Goal: Task Accomplishment & Management: Use online tool/utility

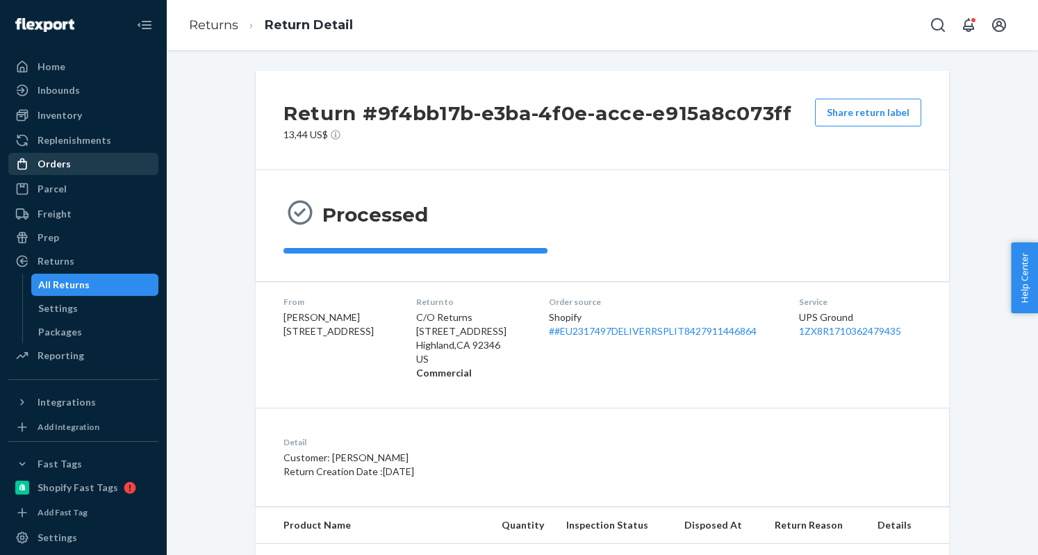
scroll to position [122, 0]
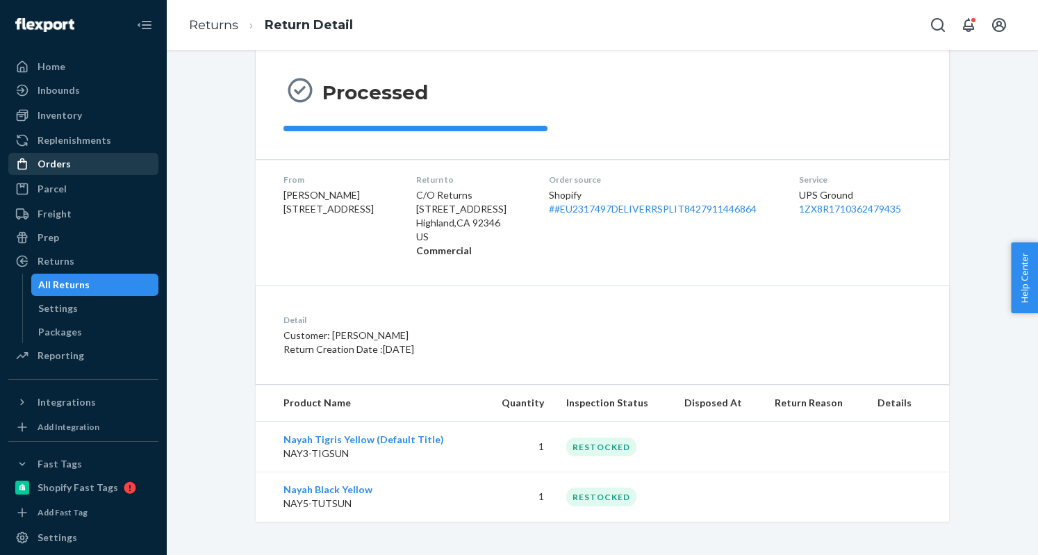
click at [49, 163] on div "Orders" at bounding box center [54, 164] width 33 height 14
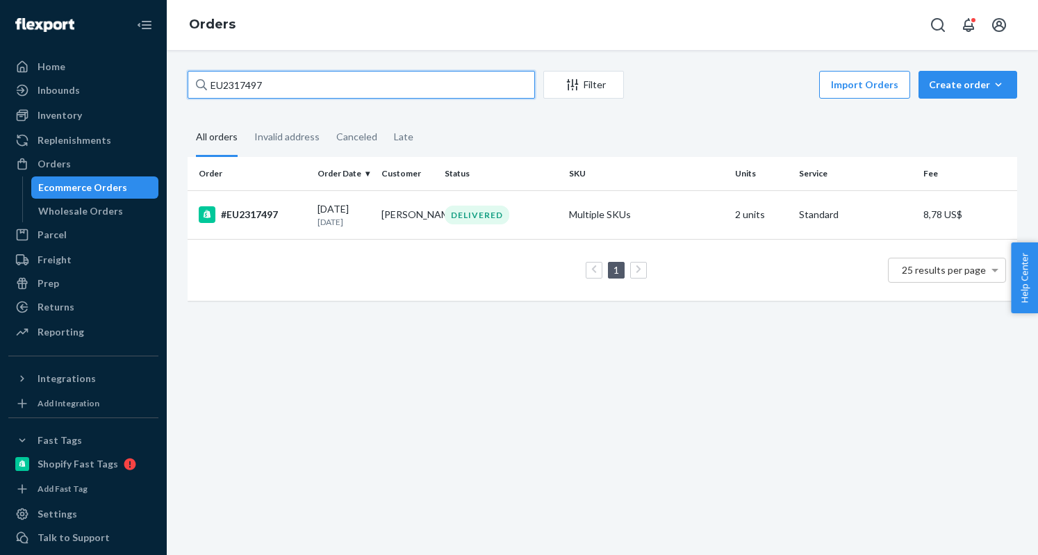
drag, startPoint x: 318, startPoint y: 78, endPoint x: 184, endPoint y: 78, distance: 134.8
click at [184, 78] on div "EU2317497 Filter Import Orders Create order Ecommerce order Removal order All o…" at bounding box center [602, 193] width 851 height 244
paste input "#EU236393"
type input "#EU2363937"
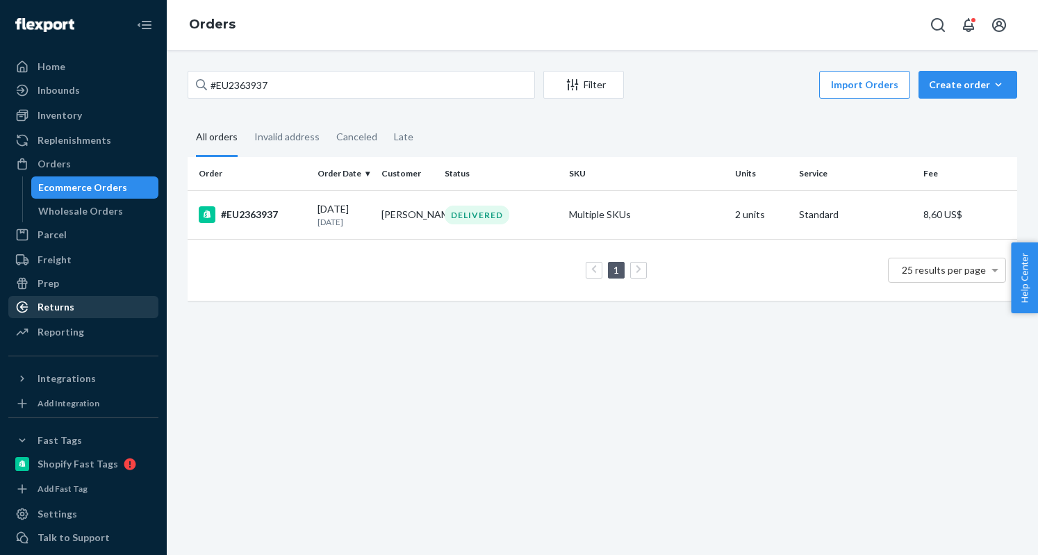
click at [68, 310] on div "Returns" at bounding box center [56, 307] width 37 height 14
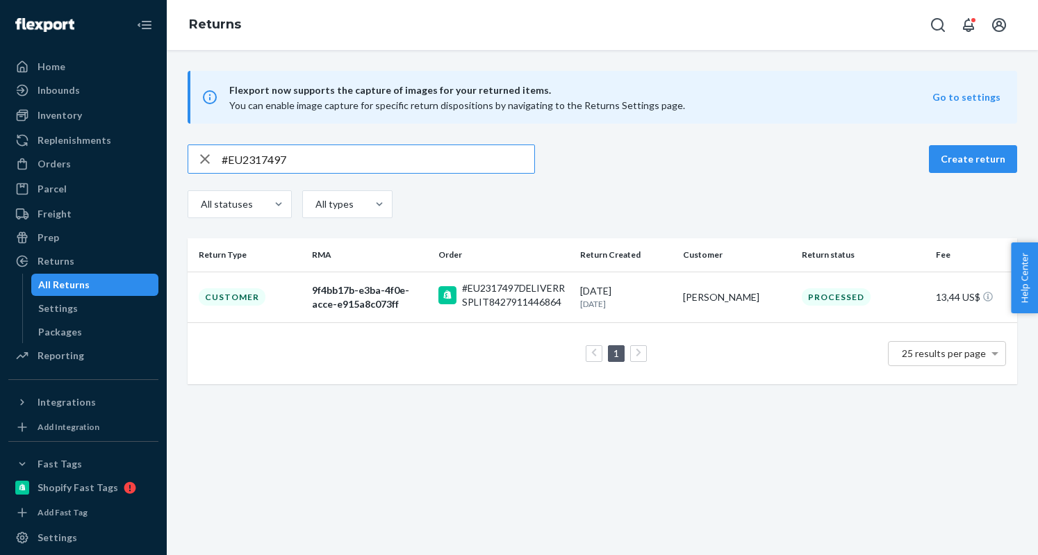
drag, startPoint x: 202, startPoint y: 152, endPoint x: 154, endPoint y: 147, distance: 48.3
click at [154, 147] on div "Home Inbounds Shipping Plans Problems Inventory Products Replenishments Orders …" at bounding box center [519, 277] width 1038 height 555
type input "#EU2363937"
click at [331, 300] on div "f4a1be70-42cc-4faf-8350-8072e29f5b58" at bounding box center [369, 298] width 115 height 28
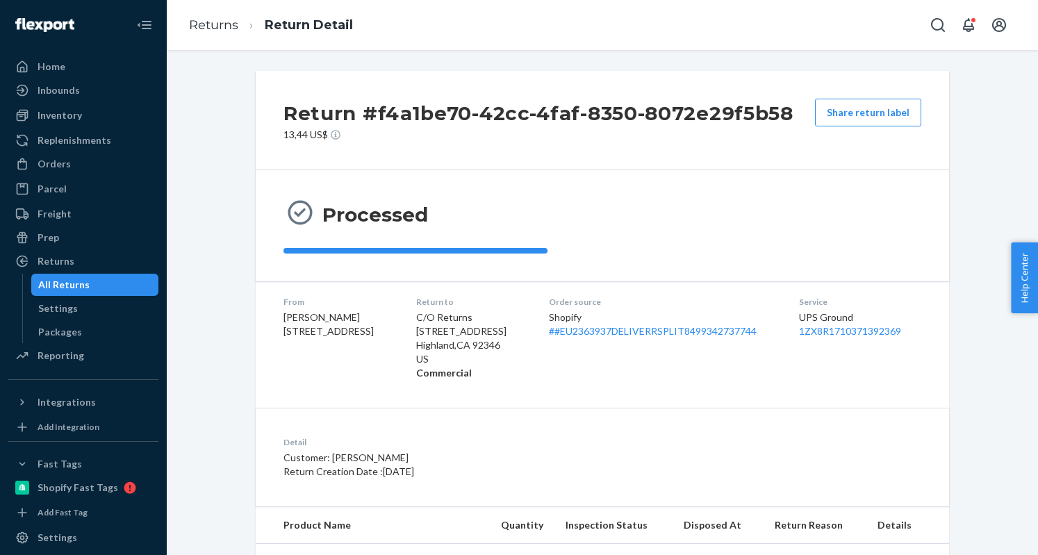
scroll to position [122, 0]
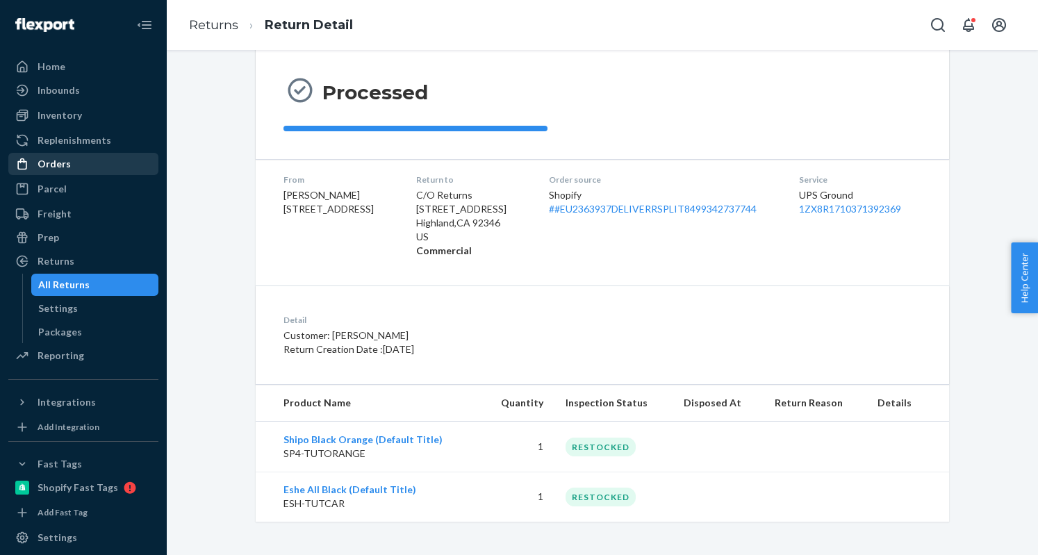
click at [72, 165] on div "Orders" at bounding box center [83, 163] width 147 height 19
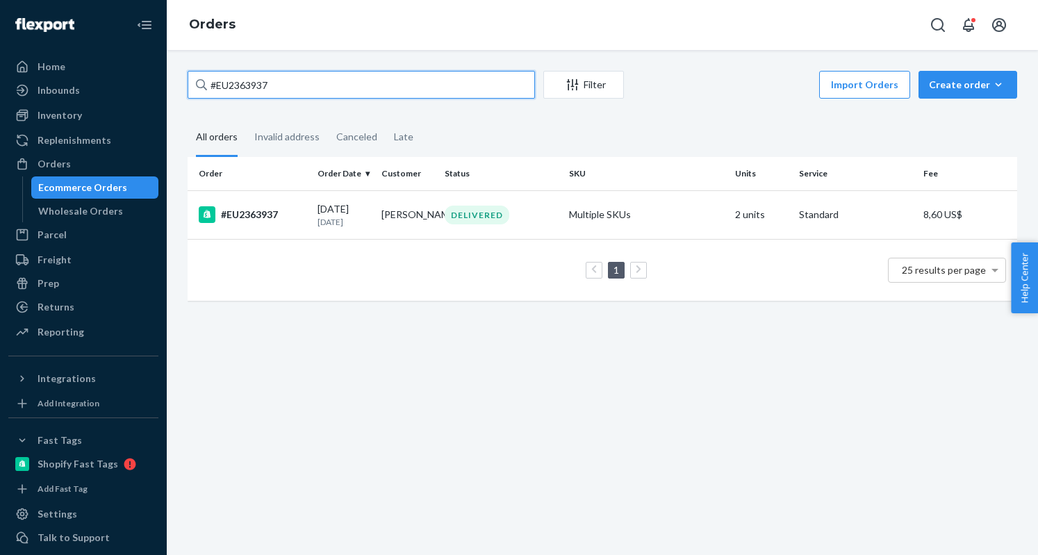
drag, startPoint x: 279, startPoint y: 84, endPoint x: 190, endPoint y: 72, distance: 90.5
click at [190, 72] on input "#EU2363937" at bounding box center [362, 85] width 348 height 28
paste input "55145"
type input "#EU2355145"
click at [268, 210] on div "#EU2355145" at bounding box center [253, 214] width 108 height 17
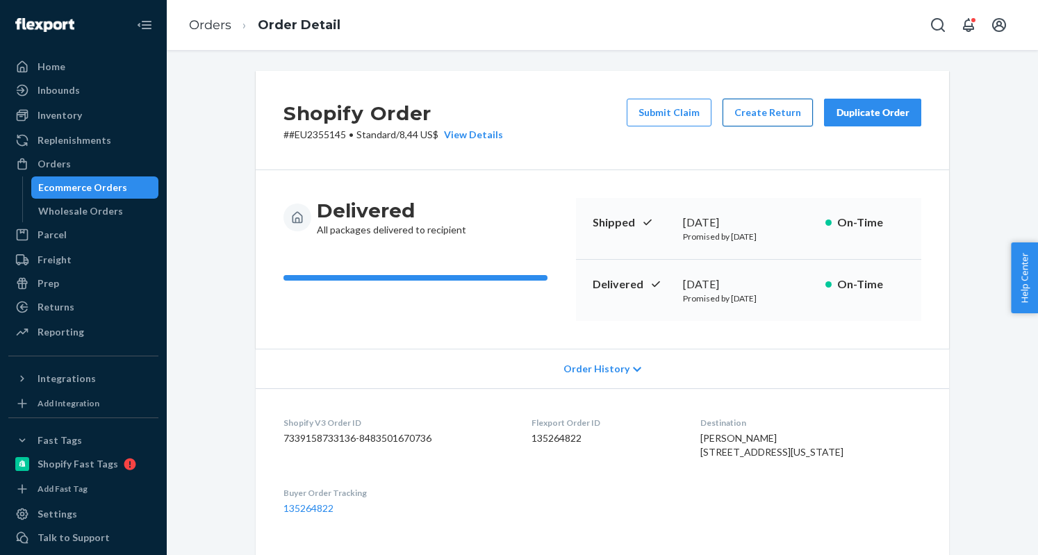
click at [773, 106] on button "Create Return" at bounding box center [768, 113] width 90 height 28
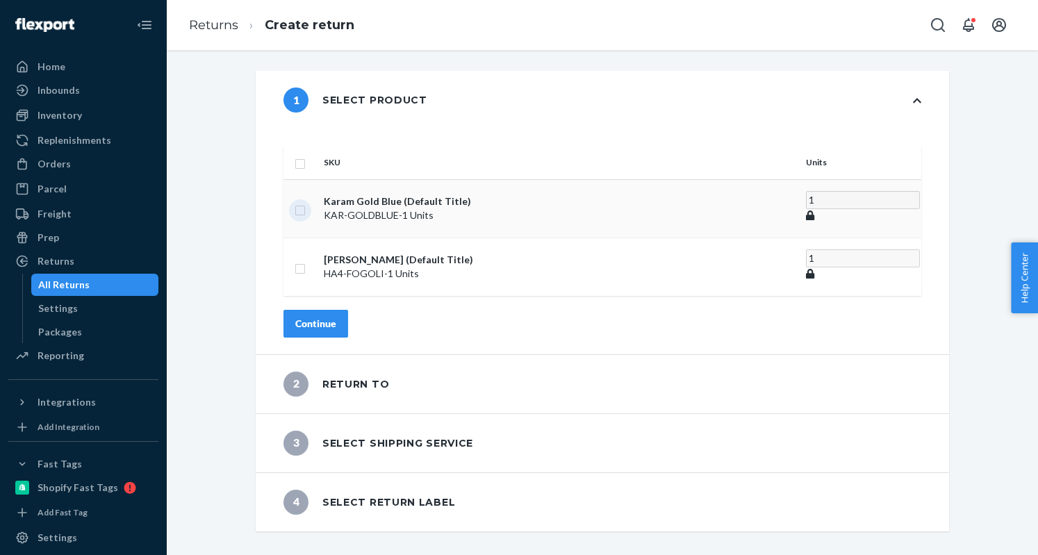
click at [306, 202] on input "checkbox" at bounding box center [300, 209] width 11 height 15
checkbox input "true"
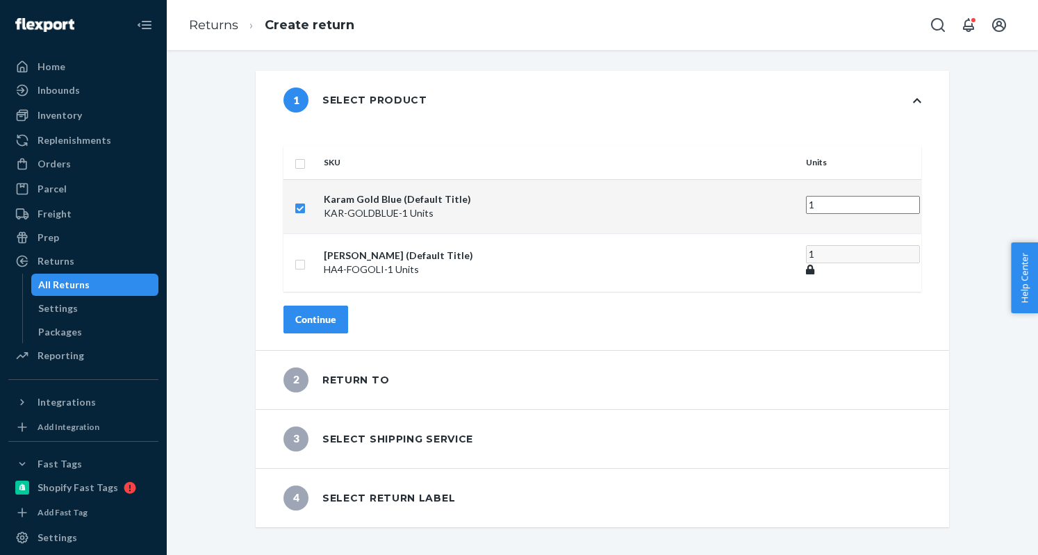
click at [336, 313] on div "Continue" at bounding box center [315, 320] width 41 height 14
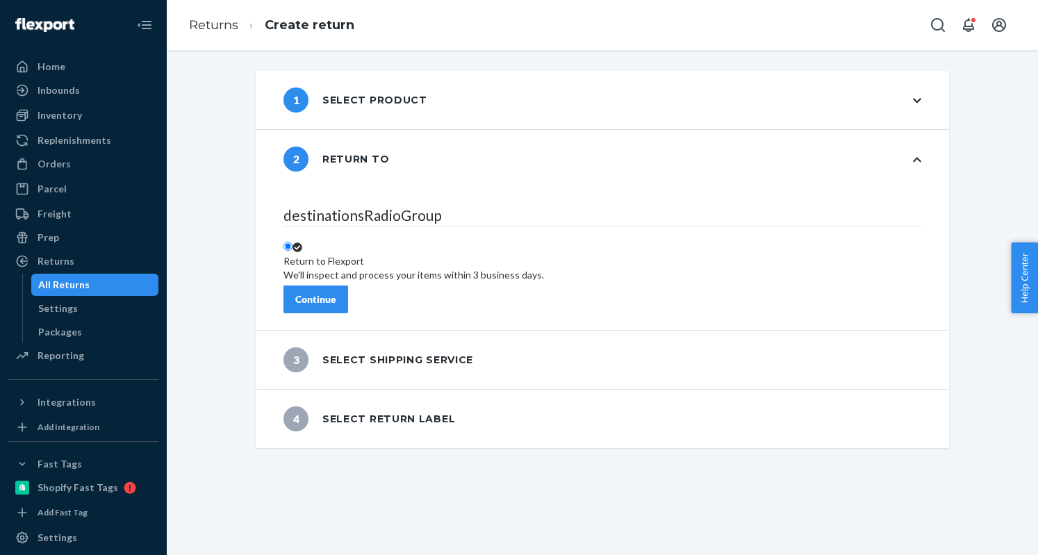
click at [348, 298] on button "Continue" at bounding box center [316, 300] width 65 height 28
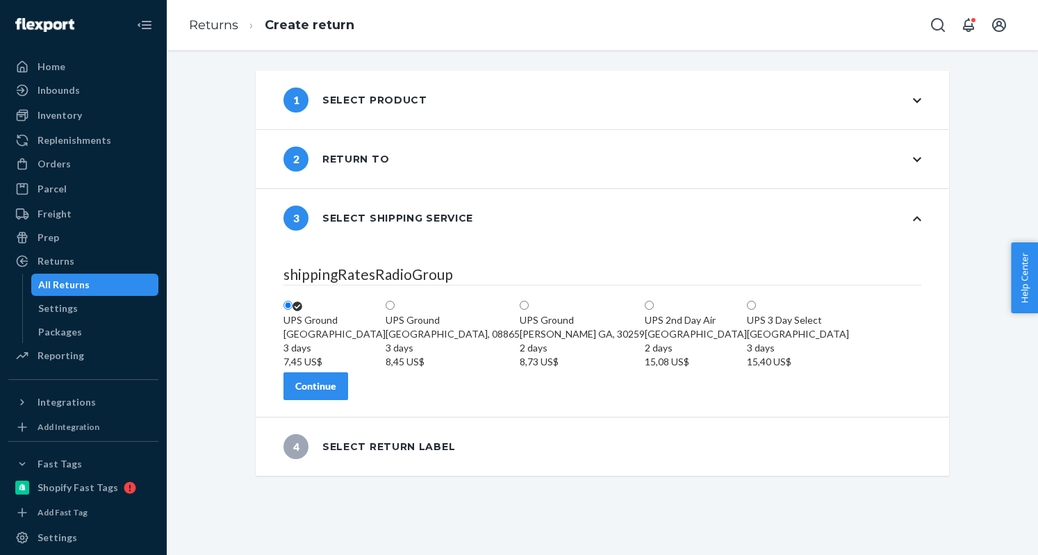
click at [348, 400] on button "Continue" at bounding box center [316, 387] width 65 height 28
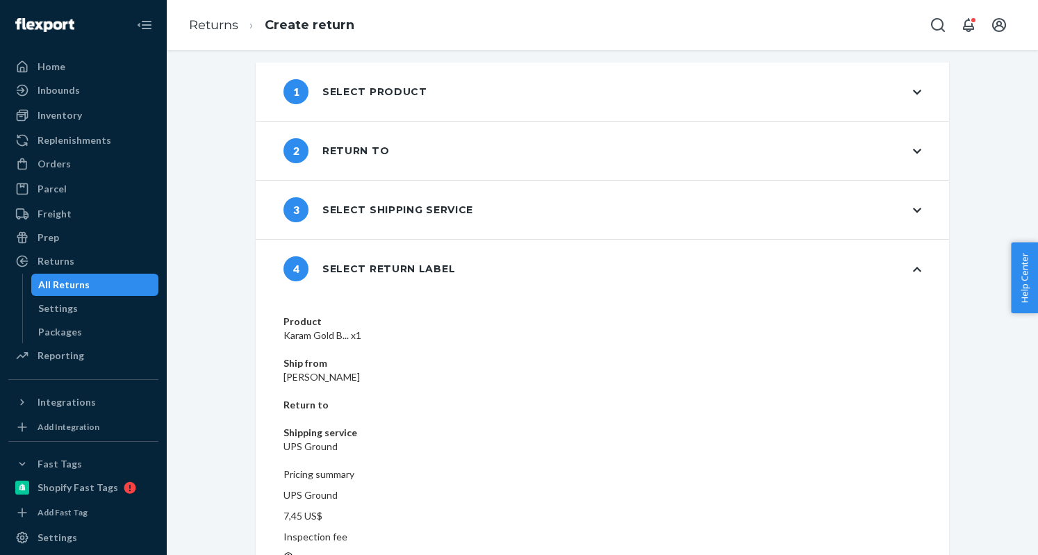
scroll to position [10, 0]
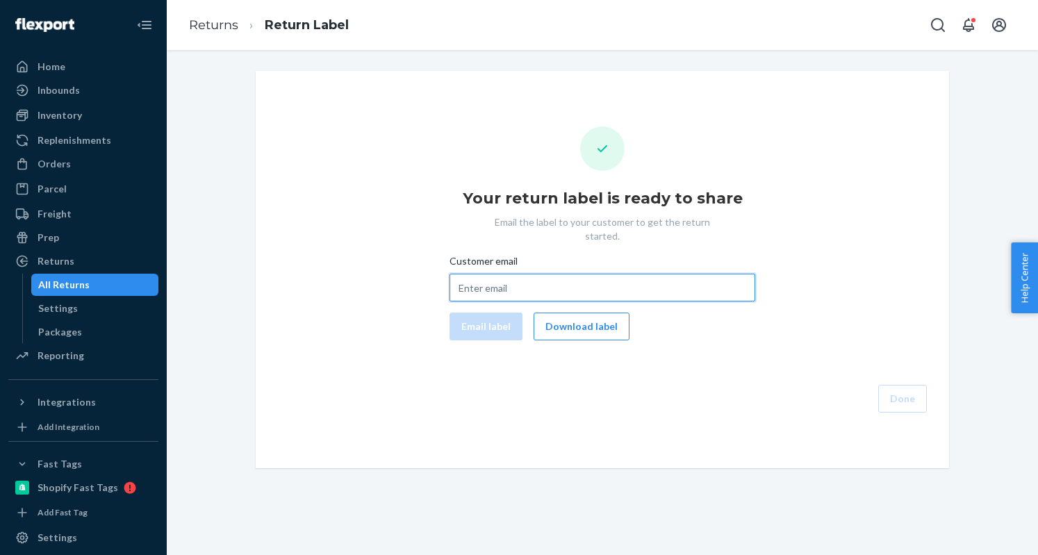
click at [577, 280] on input "Customer email" at bounding box center [603, 288] width 306 height 28
paste input "[EMAIL_ADDRESS][DOMAIN_NAME]"
type input "[EMAIL_ADDRESS][DOMAIN_NAME]"
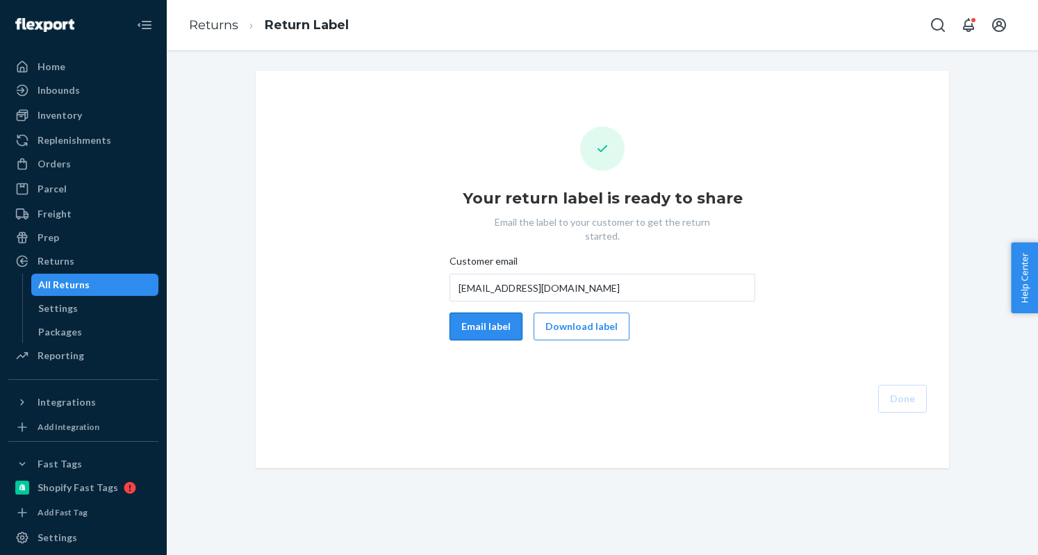
click at [482, 326] on button "Email label" at bounding box center [486, 327] width 73 height 28
click at [552, 320] on button "Download label" at bounding box center [582, 327] width 96 height 28
